Goal: Information Seeking & Learning: Compare options

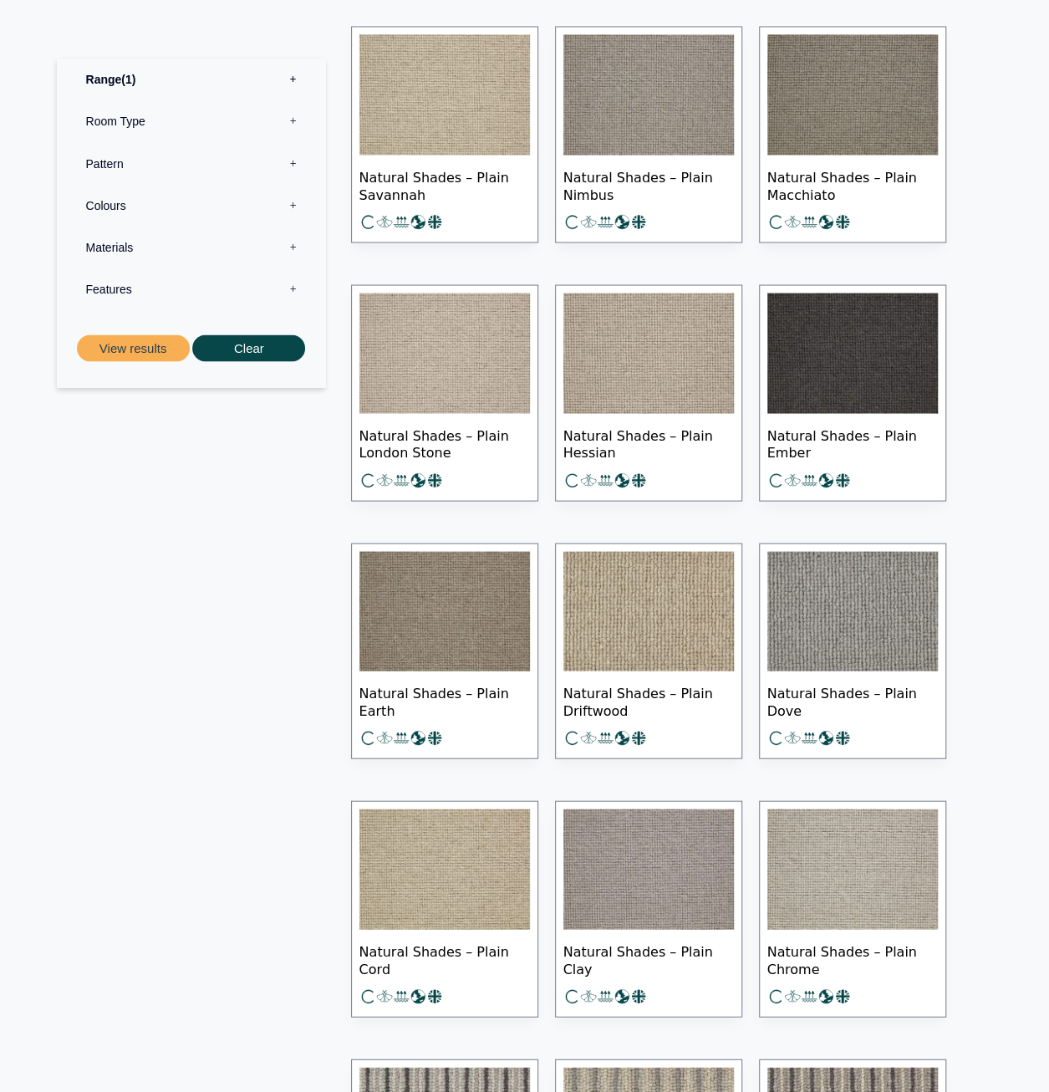
scroll to position [1356, 0]
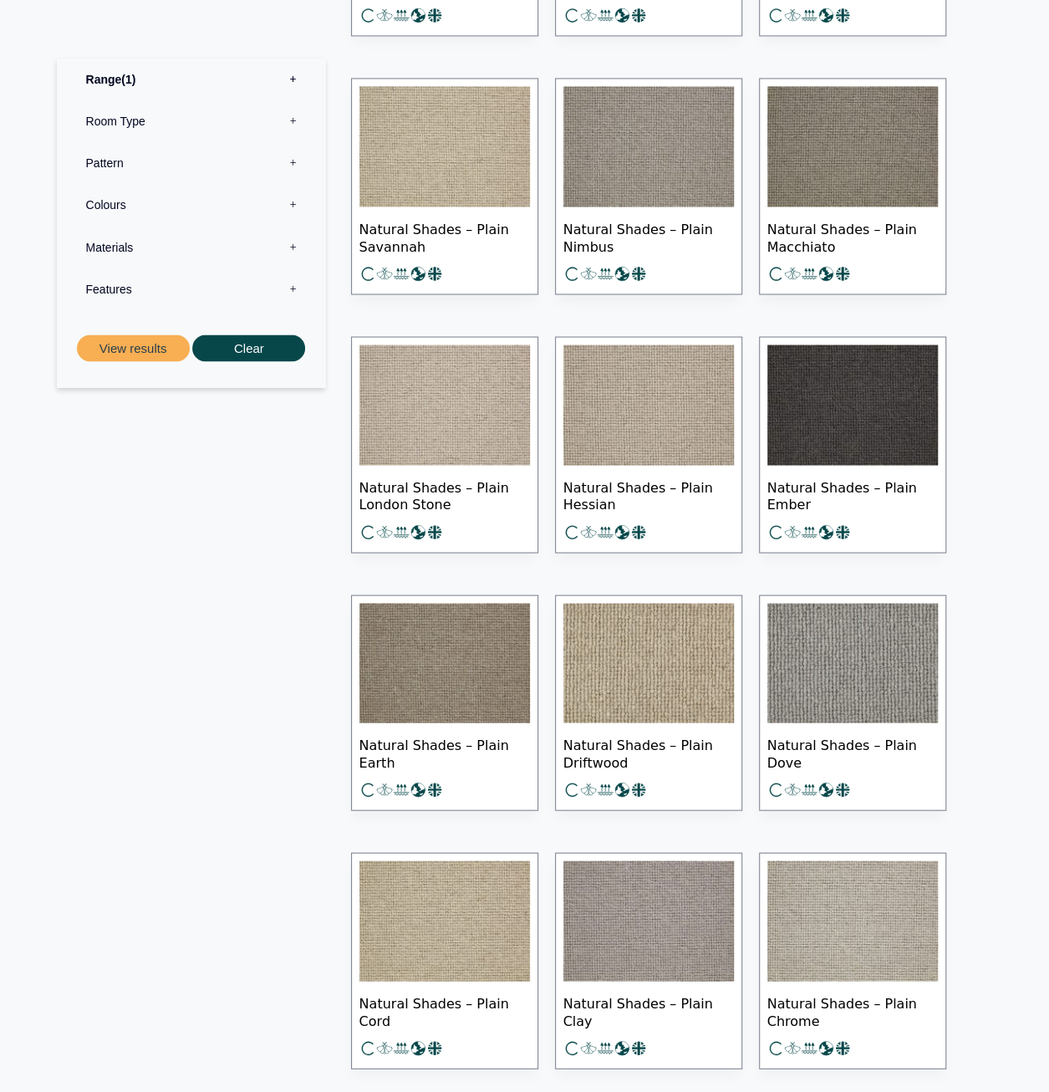
click at [849, 676] on img at bounding box center [853, 663] width 171 height 120
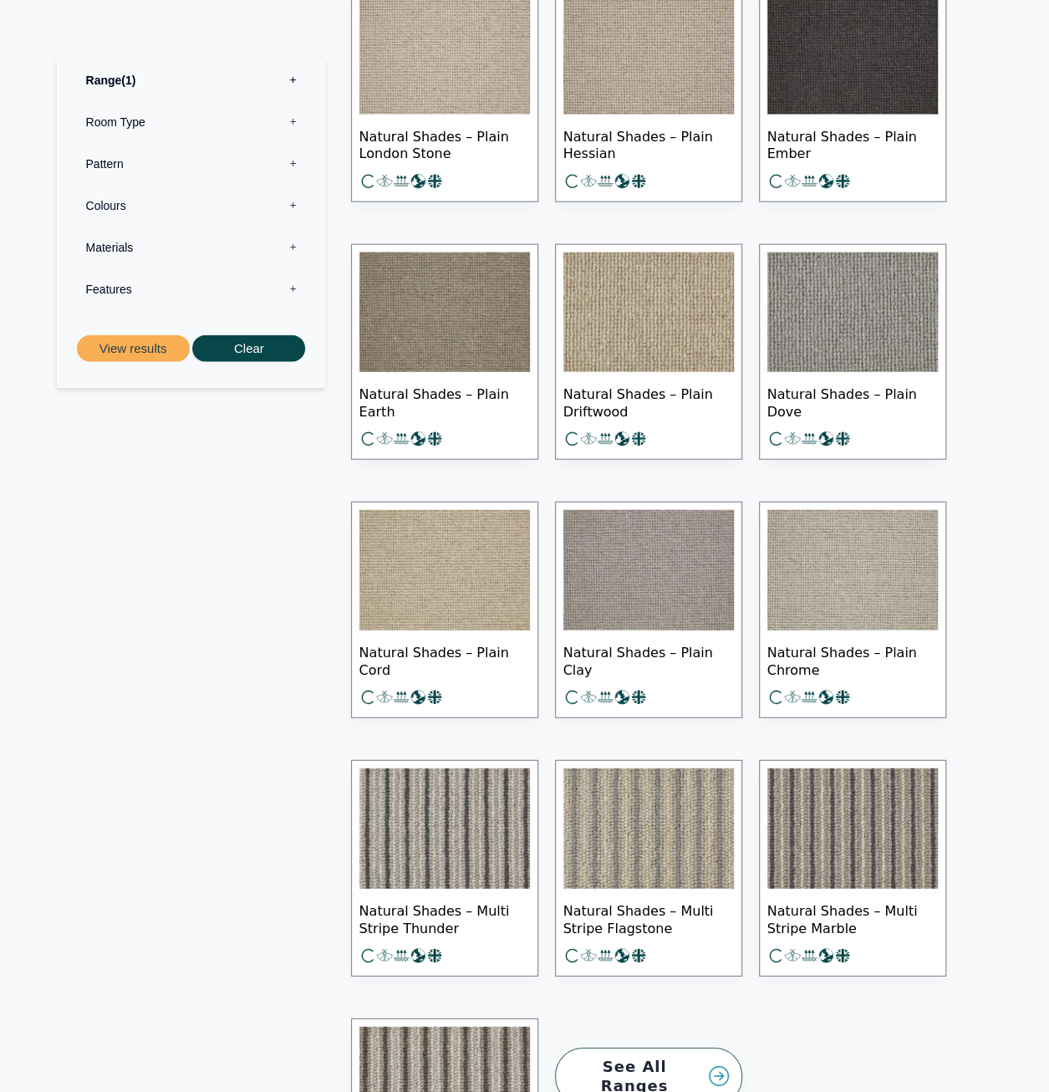
scroll to position [1774, 0]
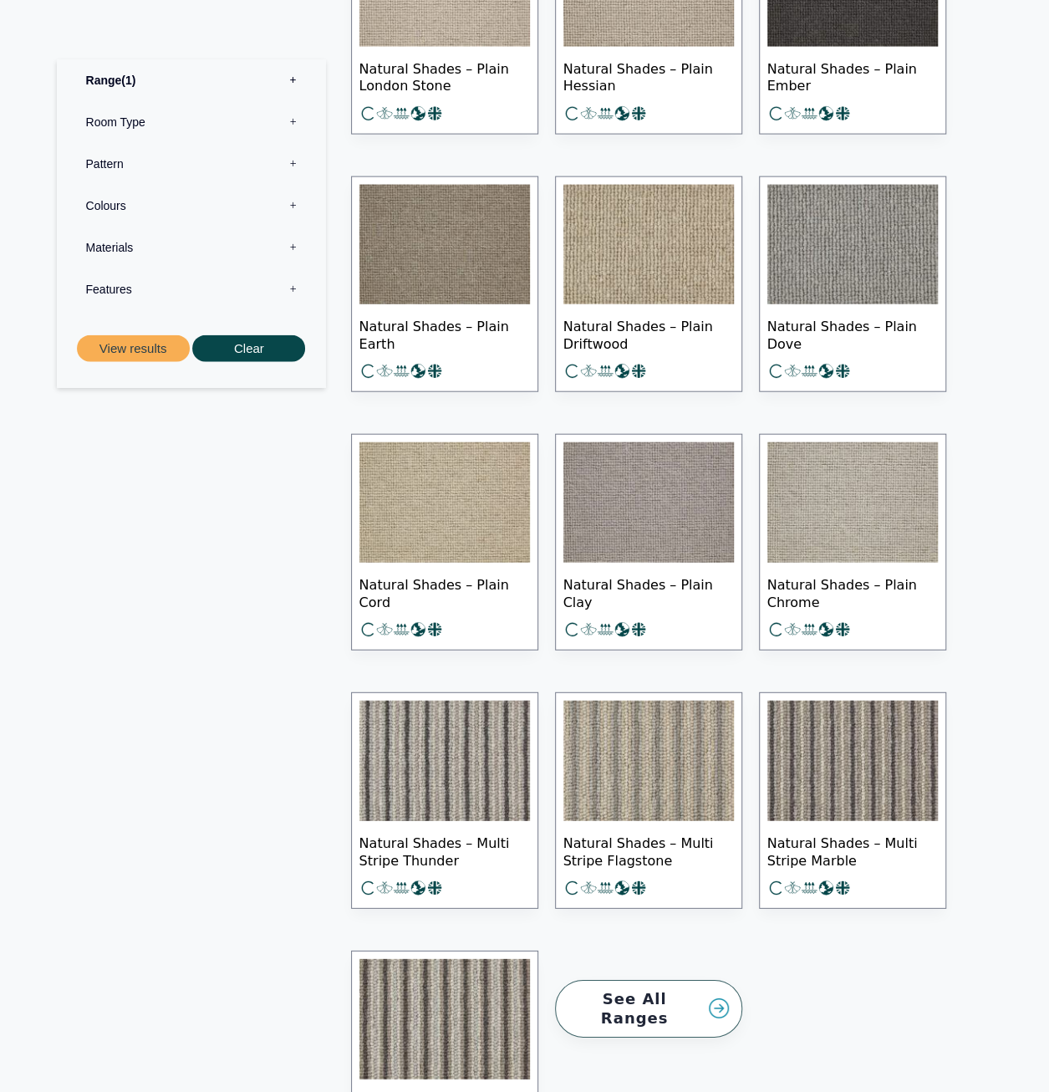
click at [862, 526] on img at bounding box center [853, 502] width 171 height 120
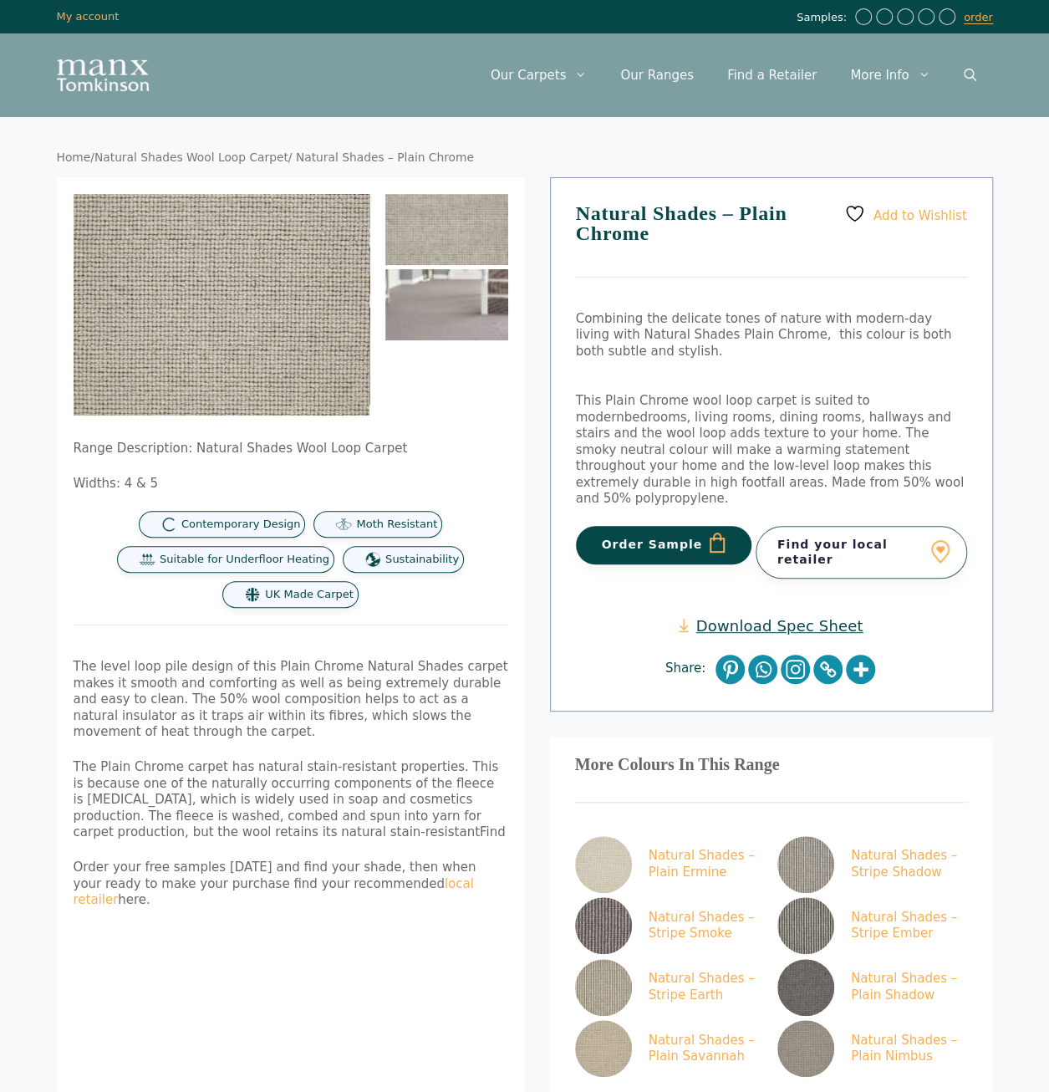
click at [473, 305] on img at bounding box center [446, 304] width 123 height 71
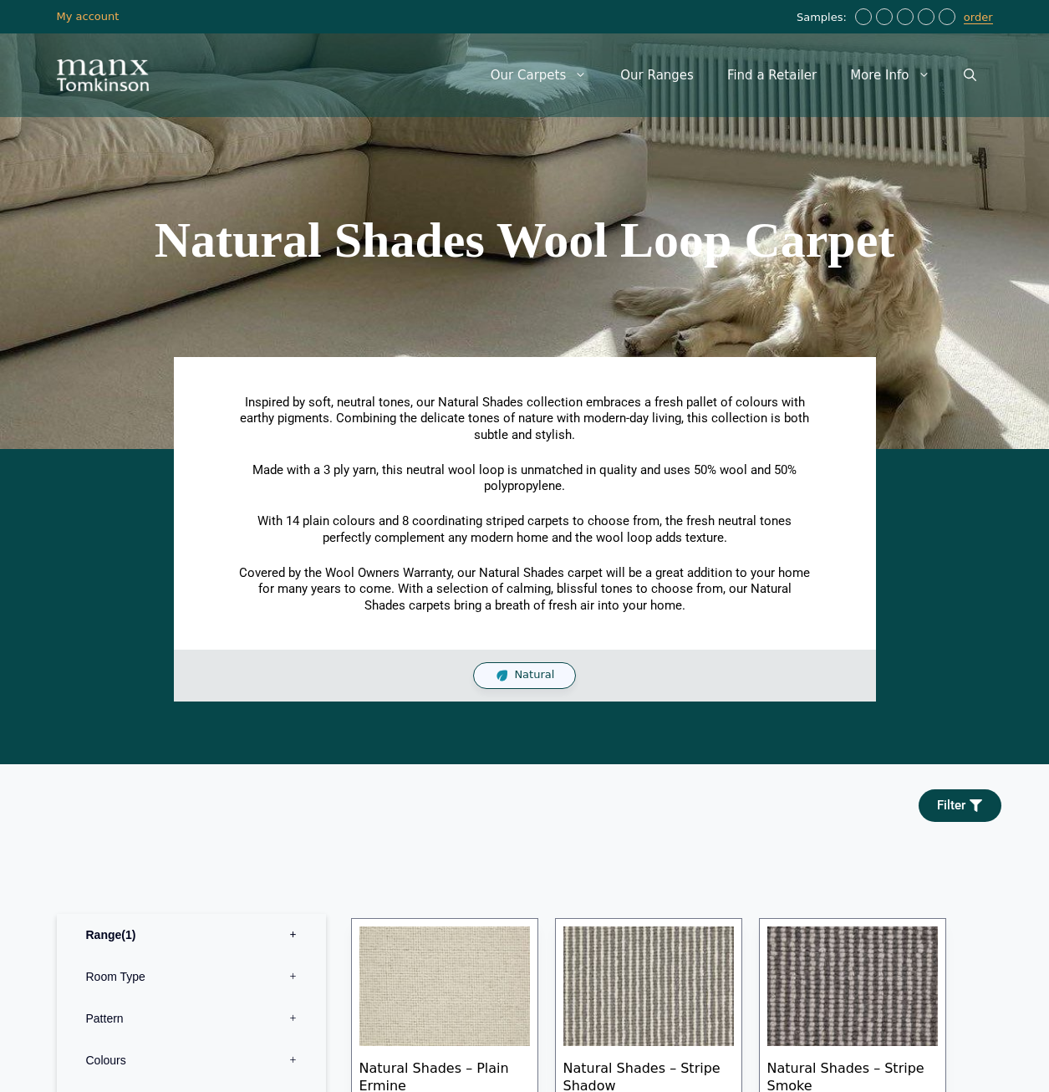
scroll to position [1774, 0]
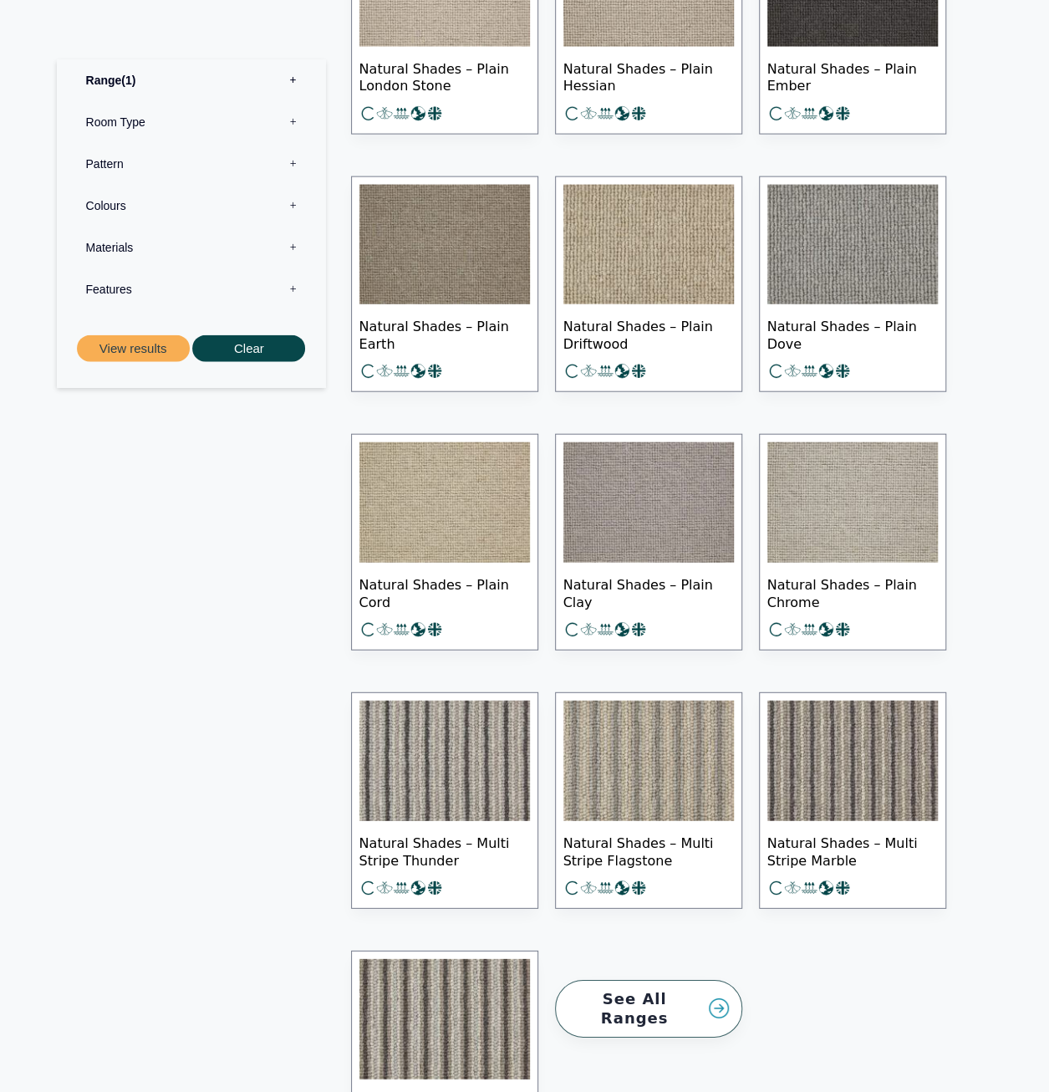
click at [630, 484] on img at bounding box center [649, 502] width 171 height 120
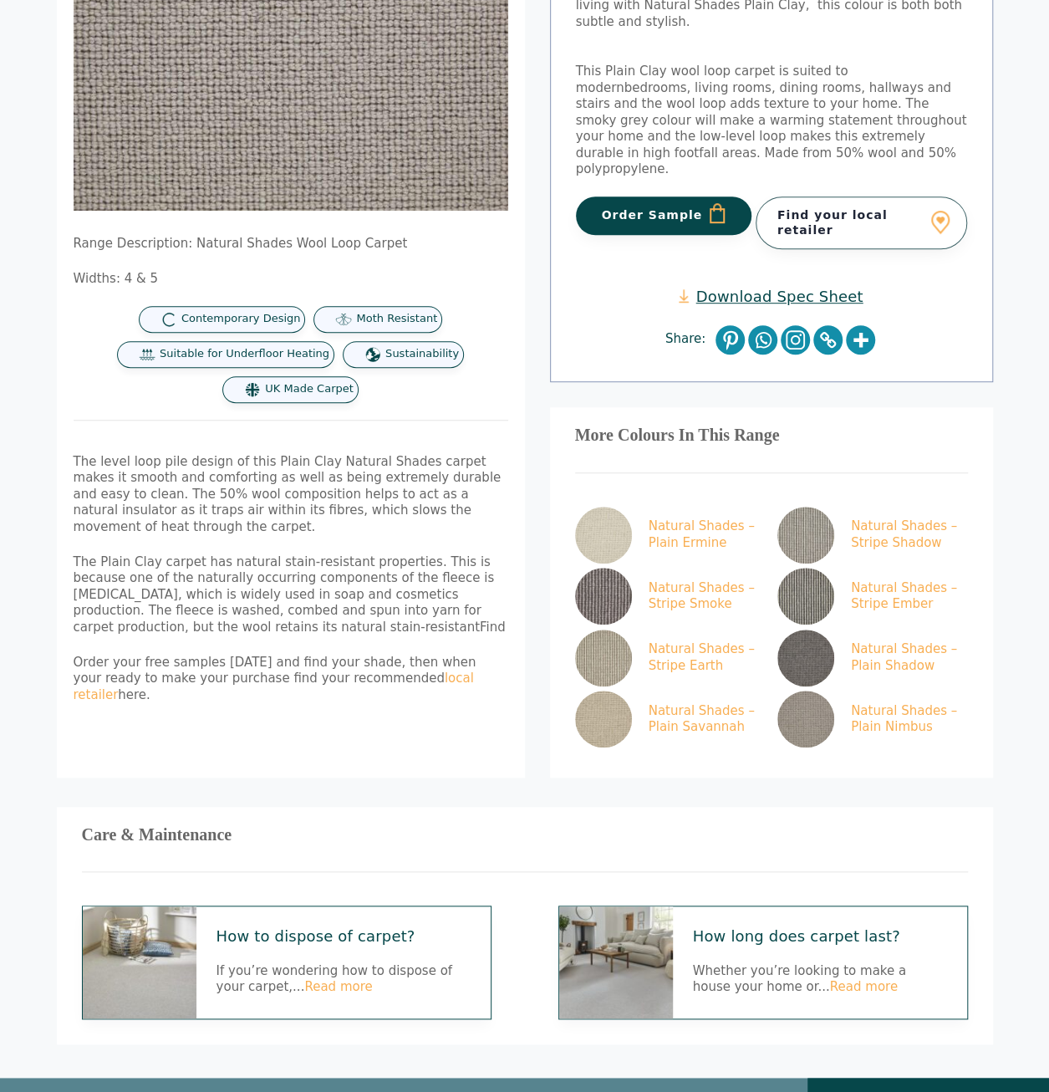
scroll to position [84, 0]
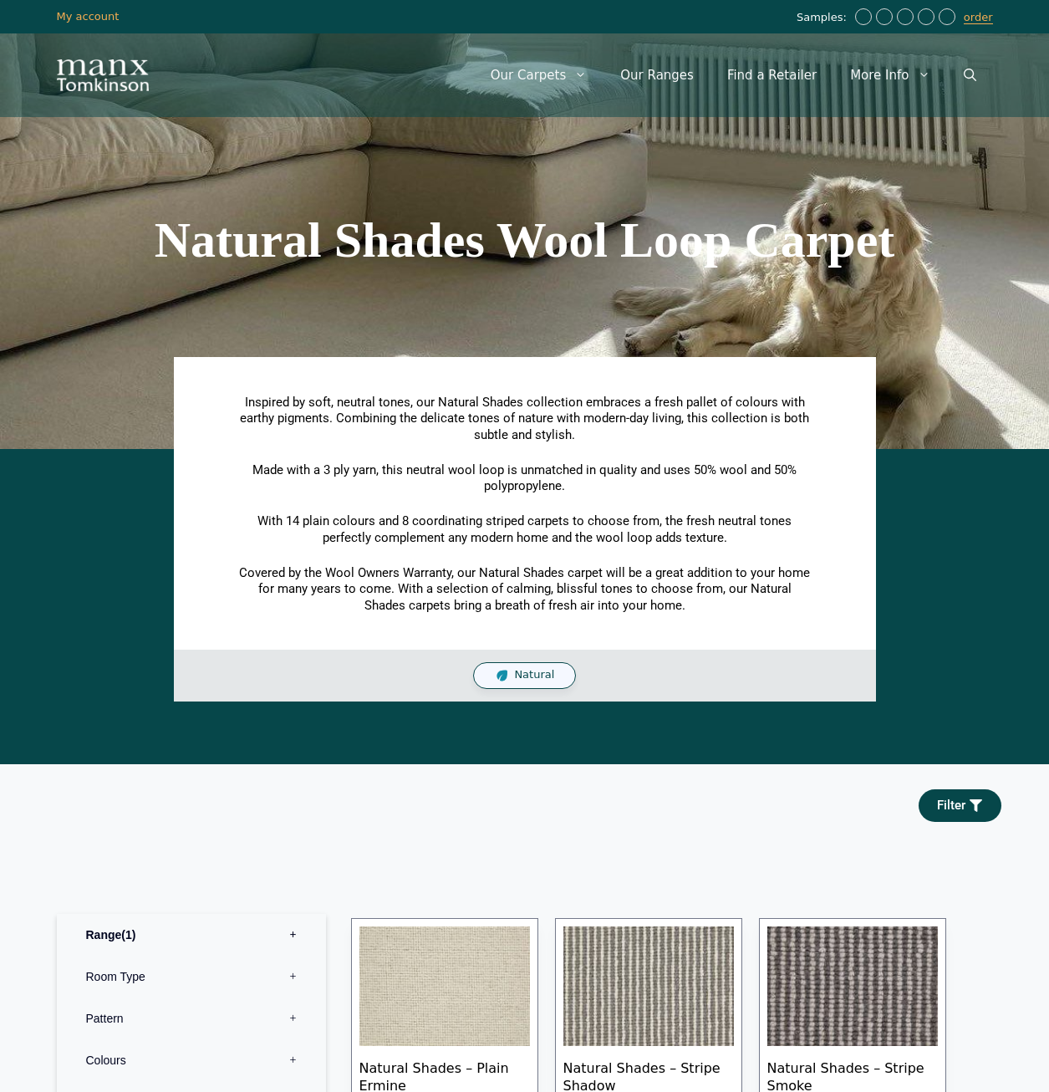
scroll to position [1774, 0]
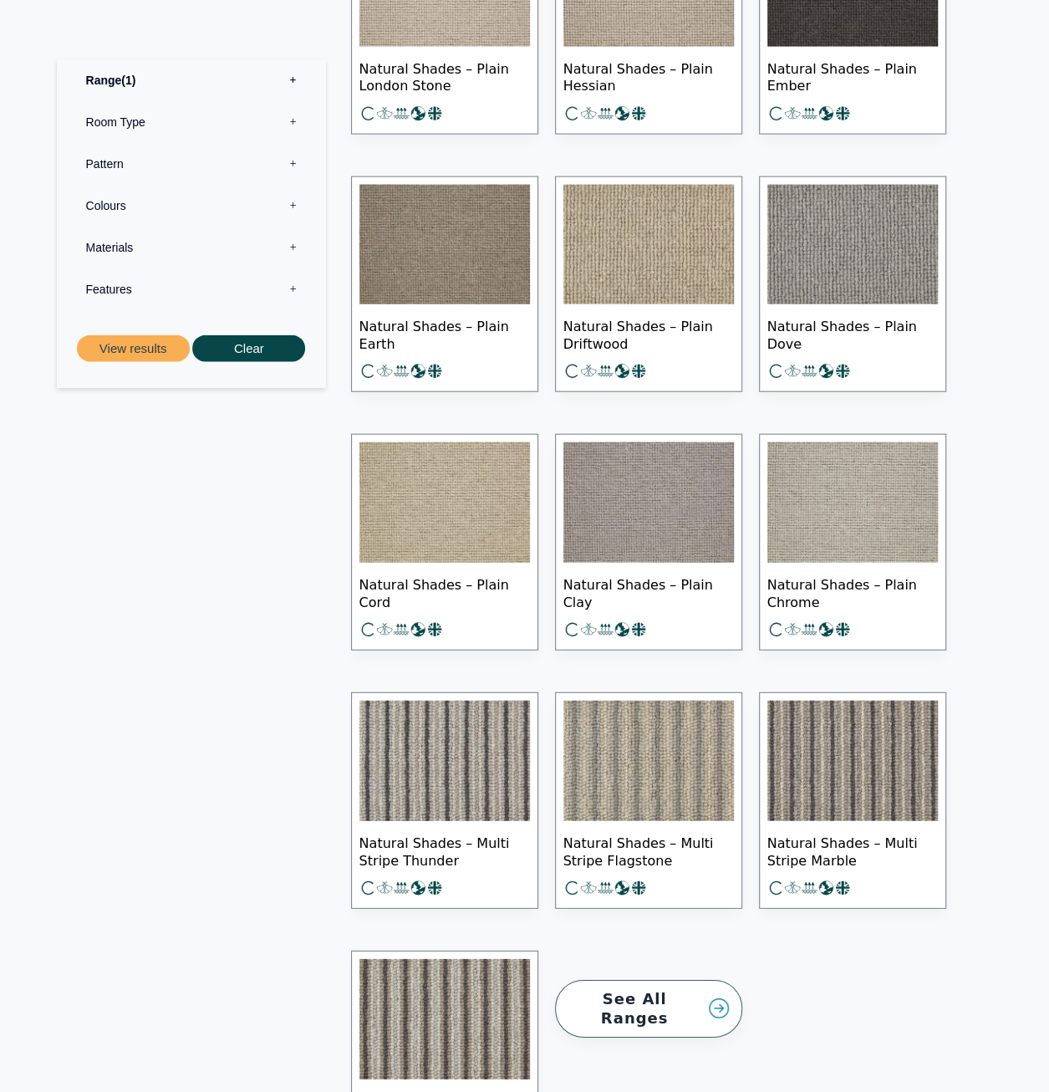
click at [469, 528] on img at bounding box center [445, 502] width 171 height 120
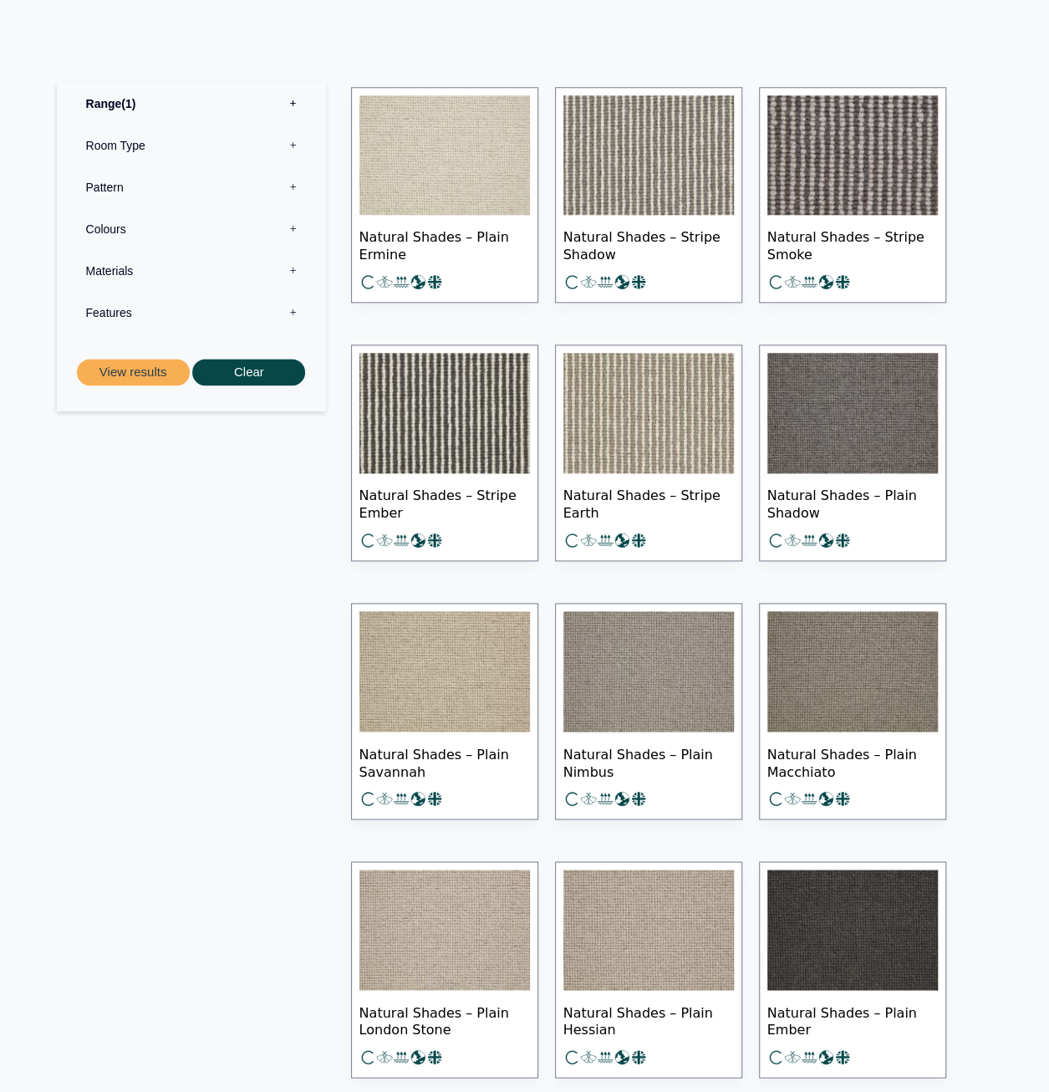
scroll to position [855, 0]
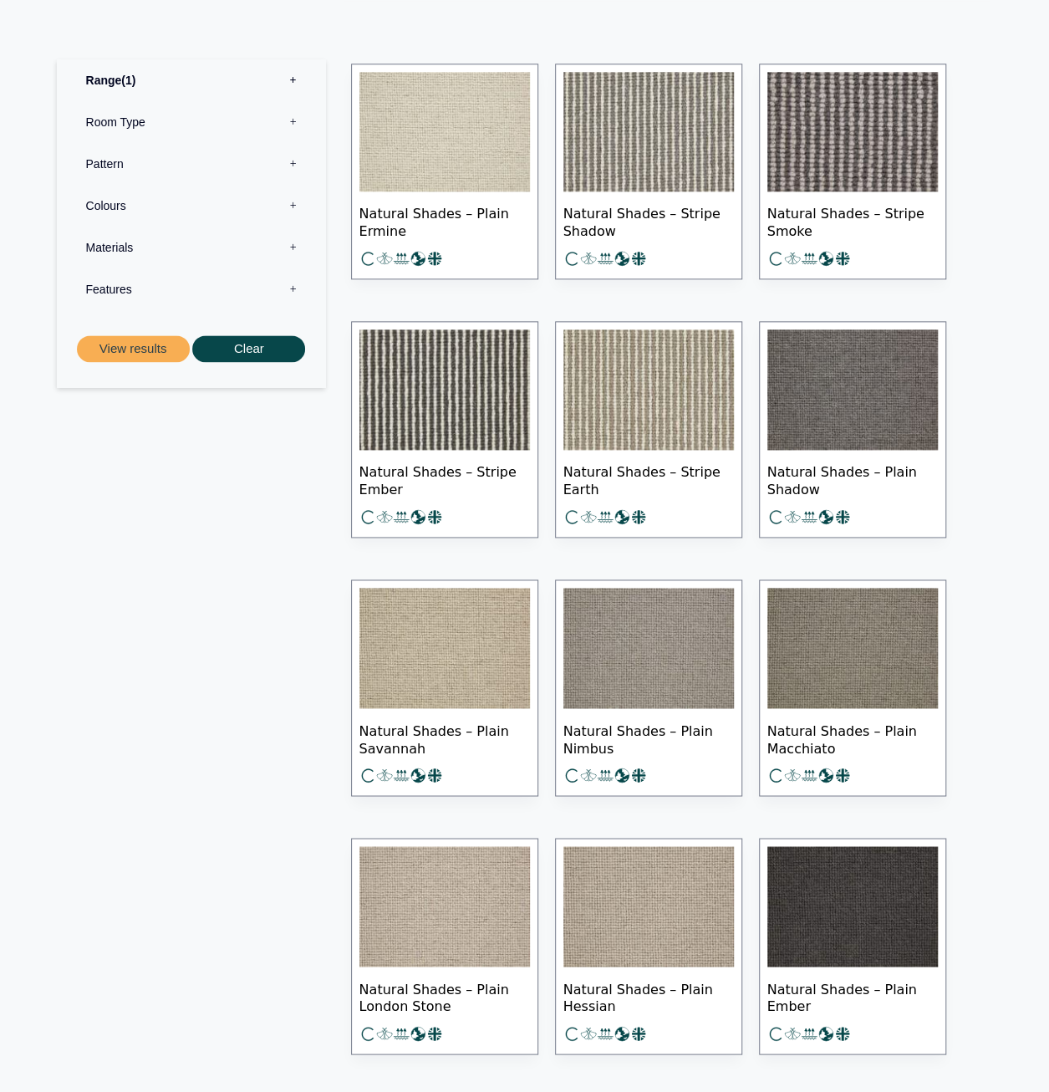
click at [642, 648] on img at bounding box center [649, 648] width 171 height 120
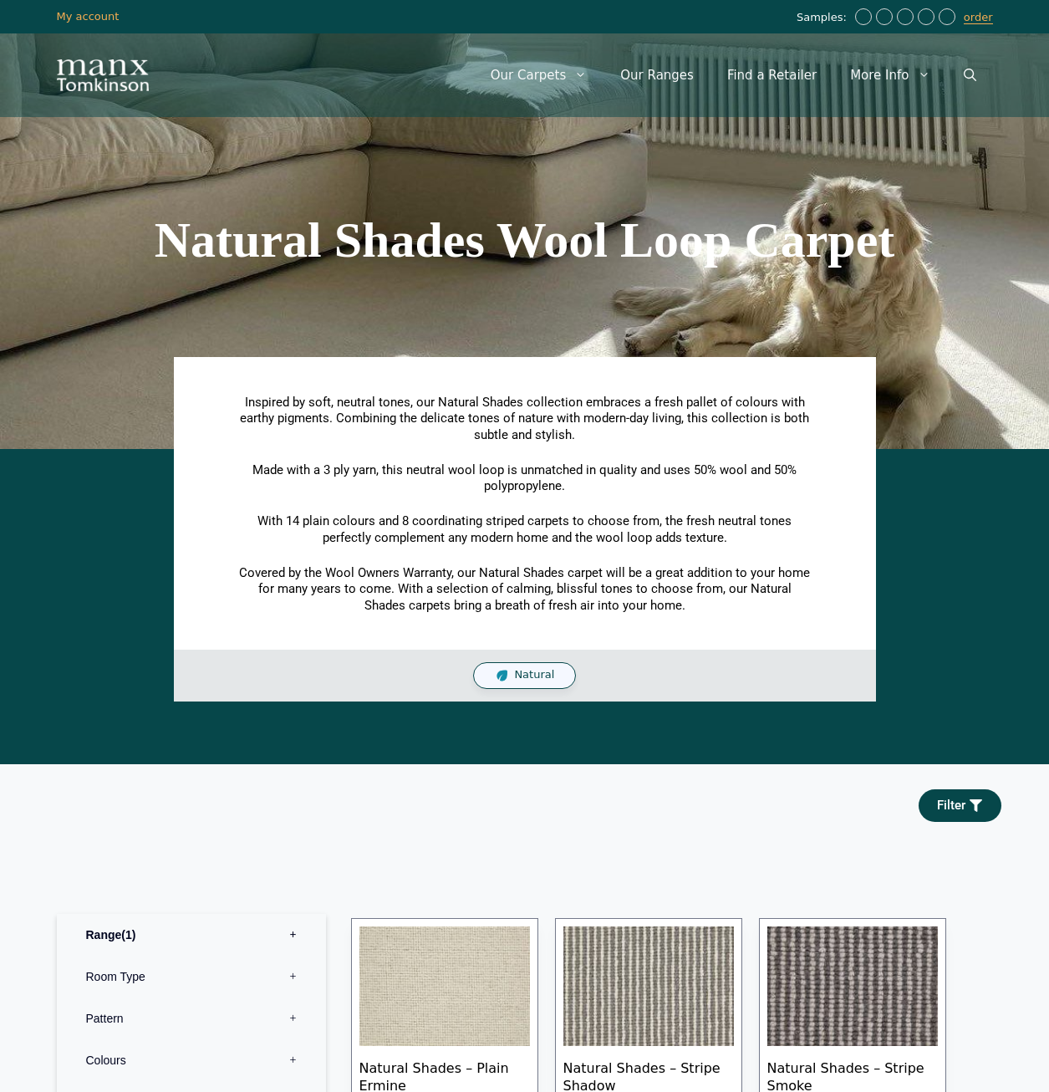
scroll to position [855, 0]
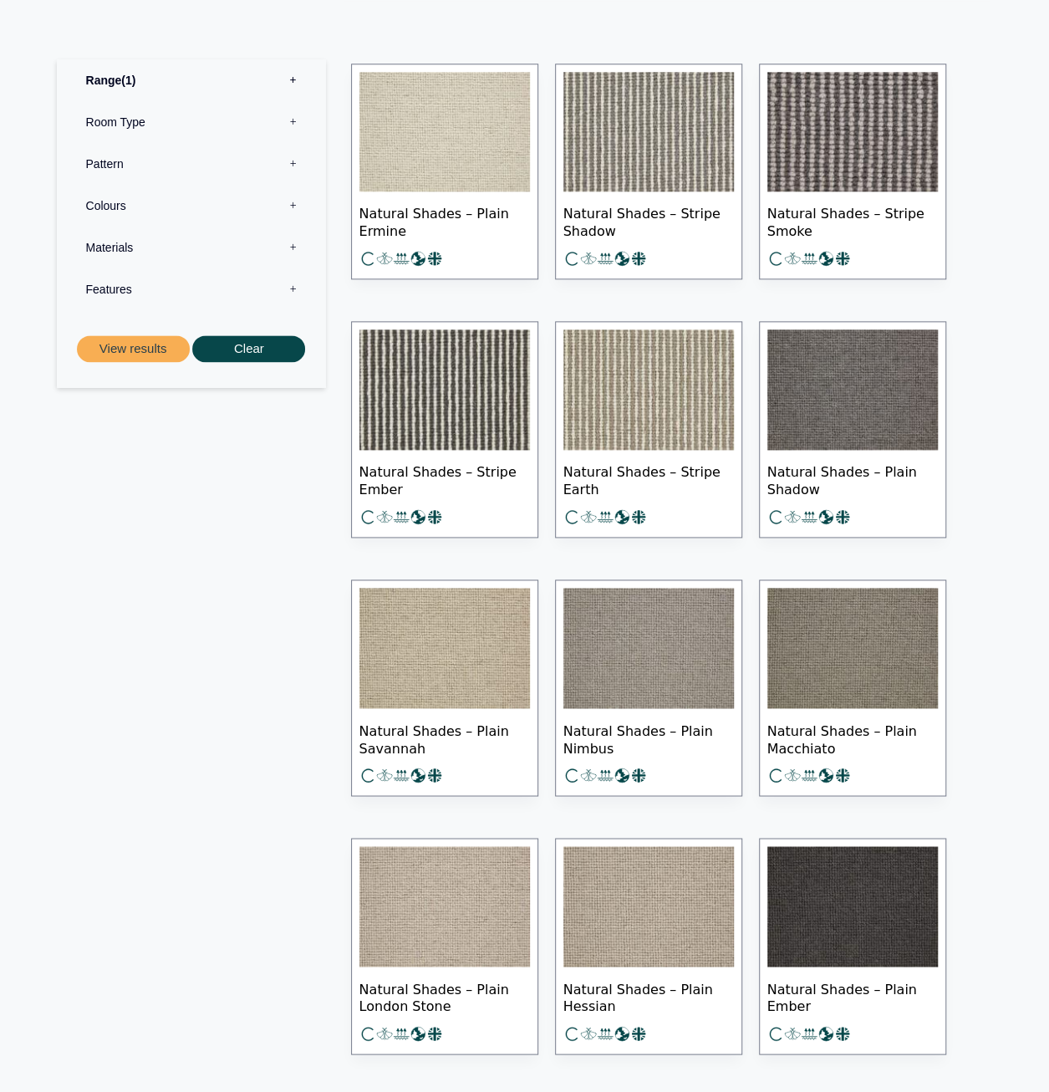
click at [845, 656] on img at bounding box center [853, 648] width 171 height 120
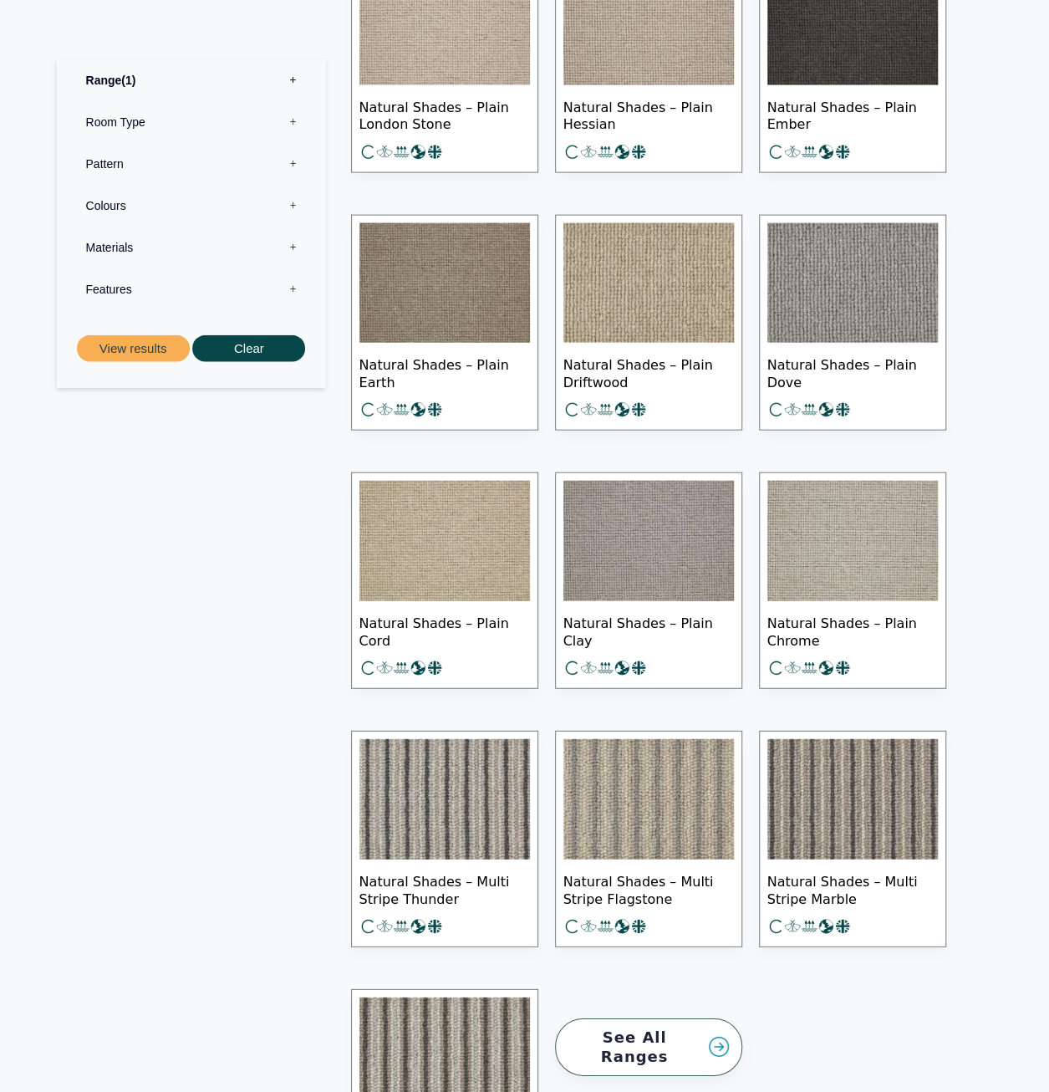
scroll to position [1942, 0]
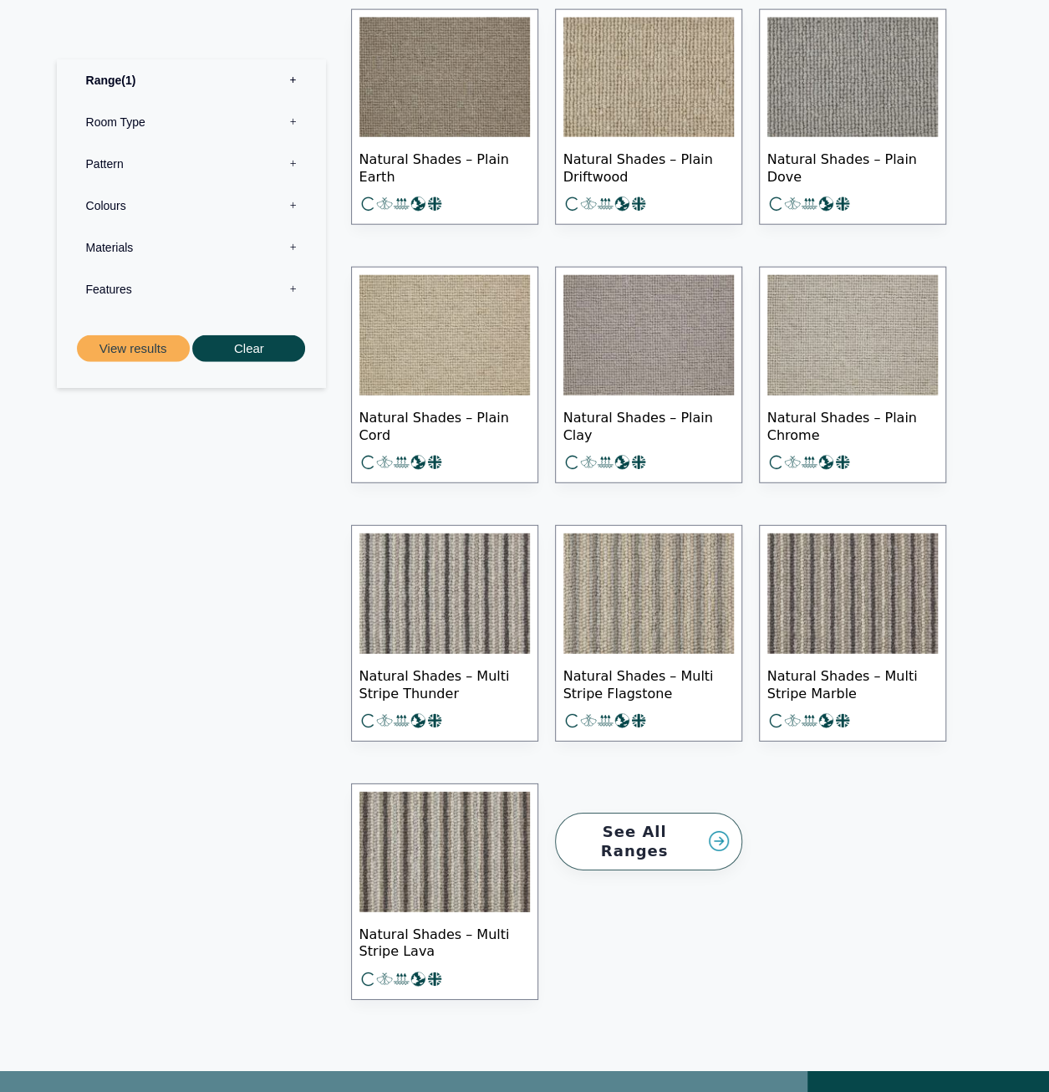
click at [682, 837] on link "See All Ranges" at bounding box center [648, 842] width 187 height 58
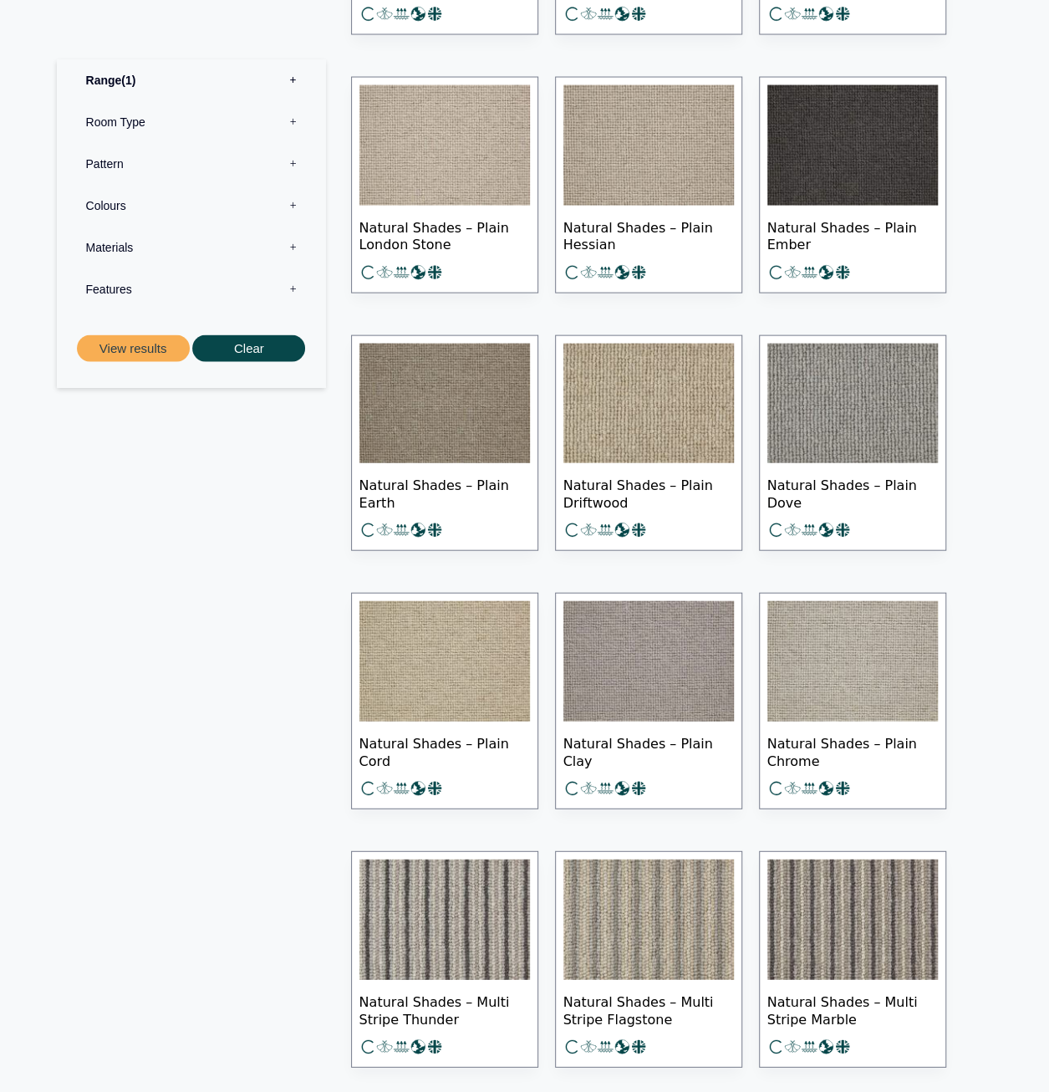
scroll to position [1607, 0]
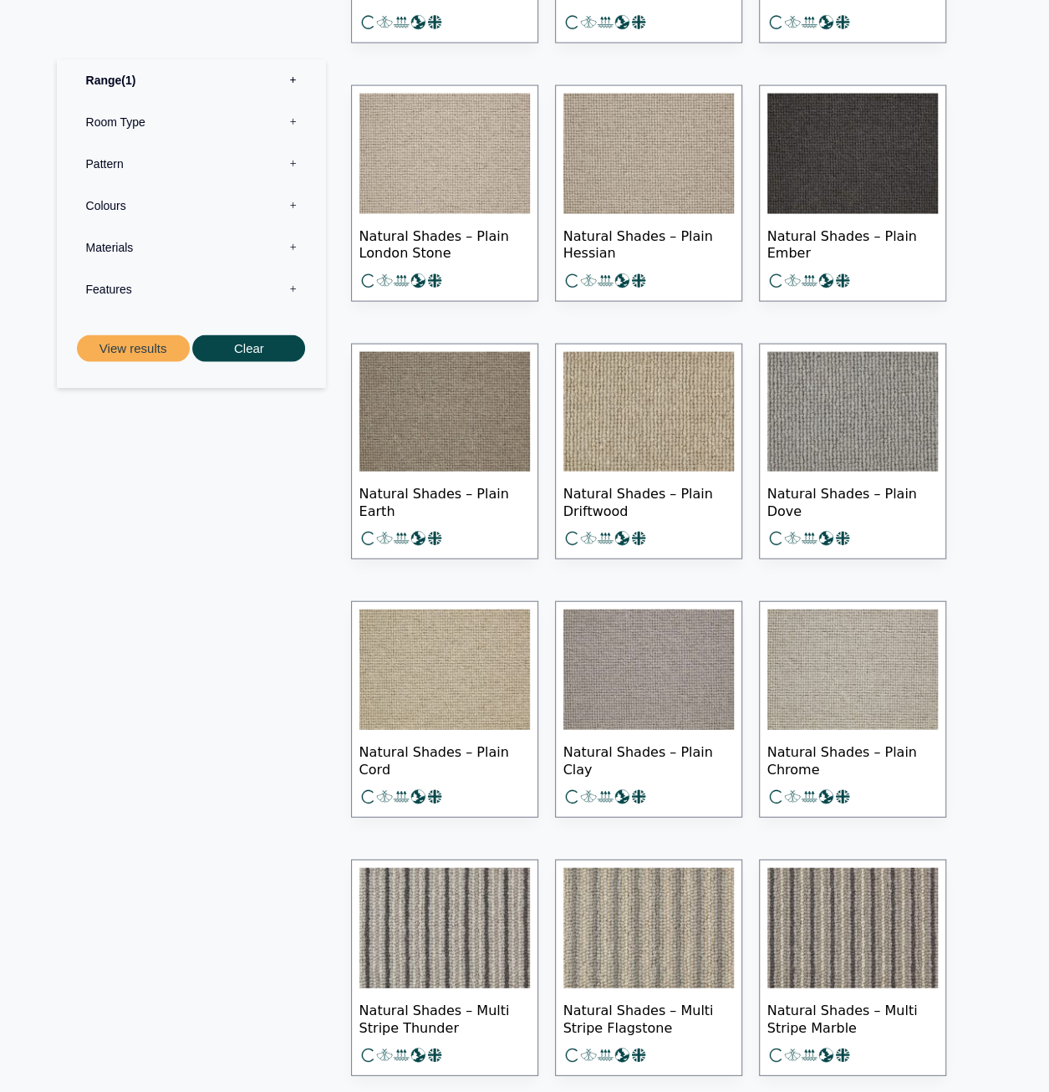
click at [867, 440] on img at bounding box center [853, 412] width 171 height 120
